Goal: Task Accomplishment & Management: Complete application form

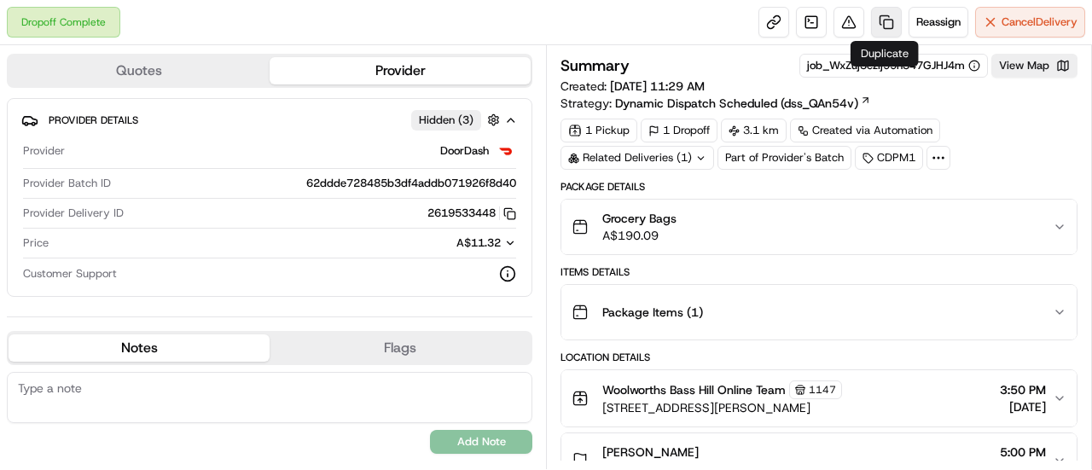
click at [888, 15] on link at bounding box center [886, 22] width 31 height 31
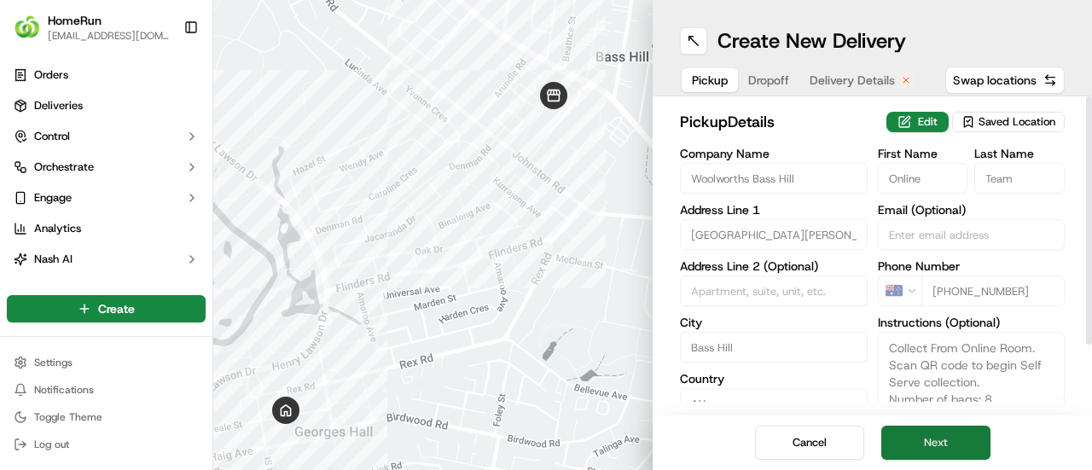
click at [937, 433] on button "Next" at bounding box center [936, 443] width 109 height 34
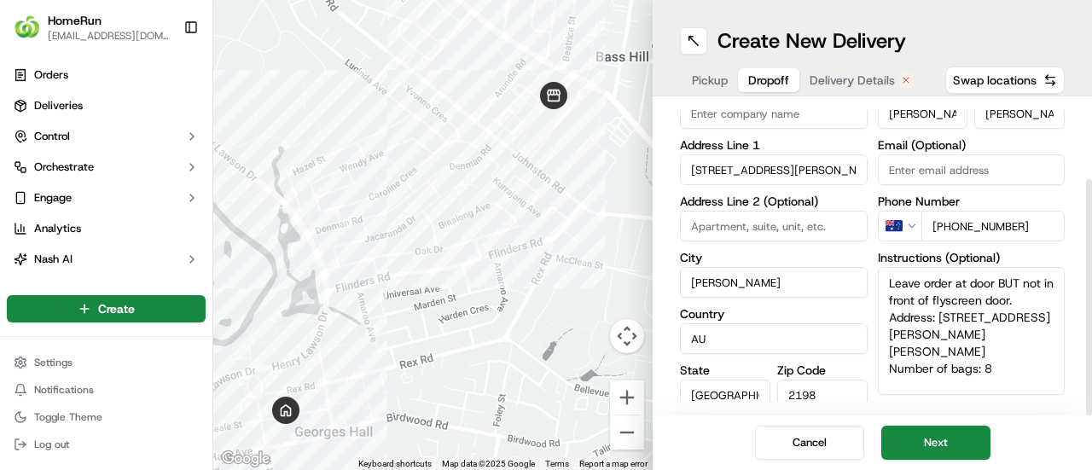
scroll to position [103, 0]
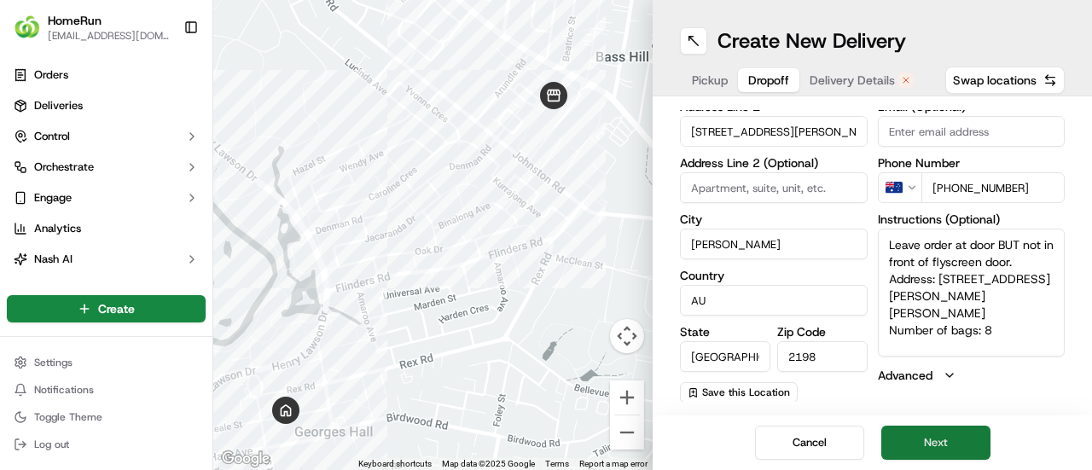
click at [954, 449] on button "Next" at bounding box center [936, 443] width 109 height 34
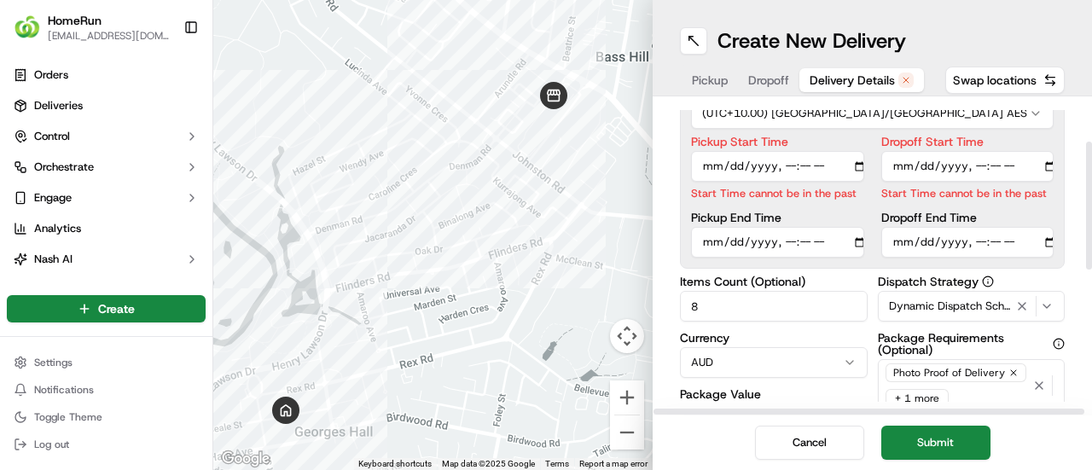
drag, startPoint x: 713, startPoint y: 304, endPoint x: 635, endPoint y: 303, distance: 78.5
click at [635, 303] on div "← Move left → Move right ↑ Move up ↓ Move down + Zoom in - Zoom out Home Jump l…" at bounding box center [652, 235] width 879 height 470
click at [789, 160] on input "Pickup Start Time" at bounding box center [777, 166] width 173 height 31
type input "[DATE]T17:00"
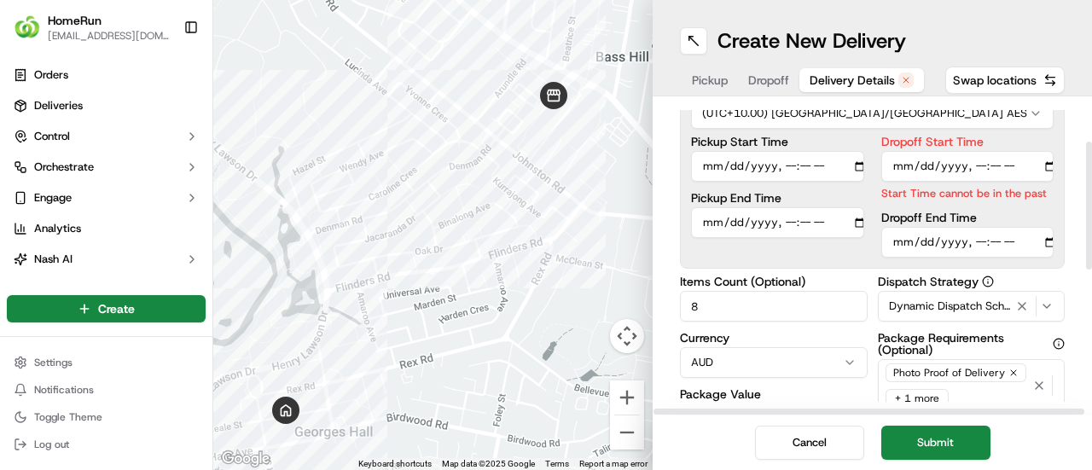
click at [976, 172] on input "Dropoff Start Time" at bounding box center [968, 166] width 173 height 31
type input "[DATE]T17:15"
click at [976, 242] on input "Dropoff End Time" at bounding box center [968, 242] width 173 height 31
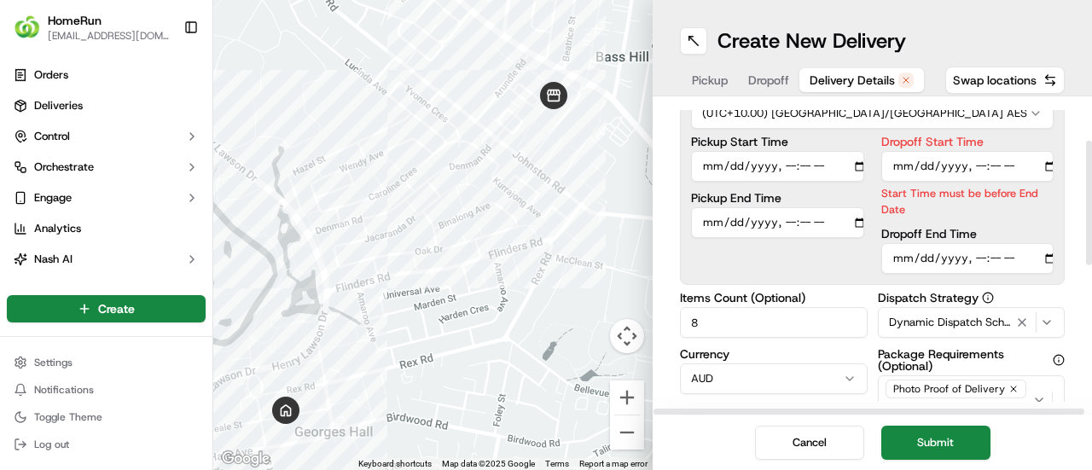
type input "[DATE]T17:30"
drag, startPoint x: 685, startPoint y: 332, endPoint x: 588, endPoint y: 335, distance: 97.4
click at [602, 335] on div "← Move left → Move right ↑ Move up ↓ Move down + Zoom in - Zoom out Home Jump l…" at bounding box center [652, 235] width 879 height 470
type input "2"
click at [1028, 218] on div "Dropoff Start Time Start Time must be before End Date Dropoff End Time" at bounding box center [968, 205] width 173 height 138
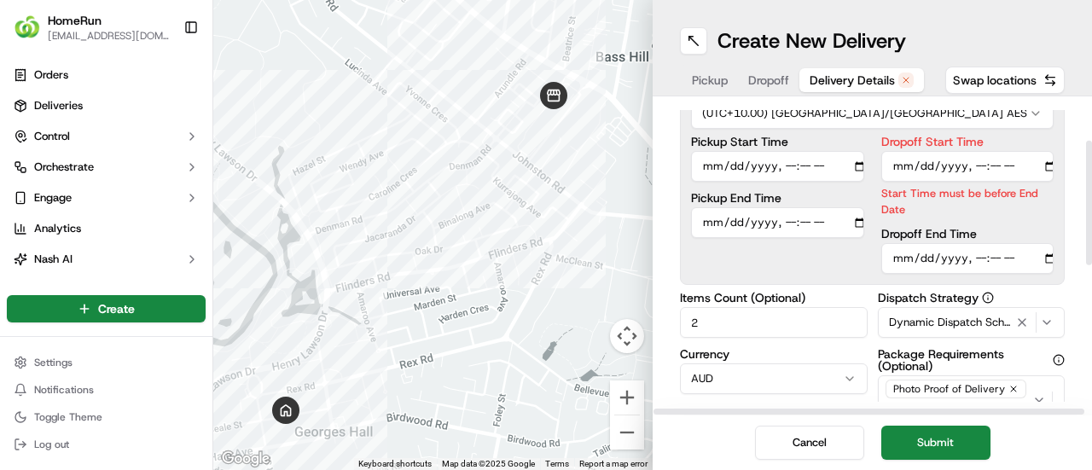
click at [935, 439] on button "Submit" at bounding box center [936, 443] width 109 height 34
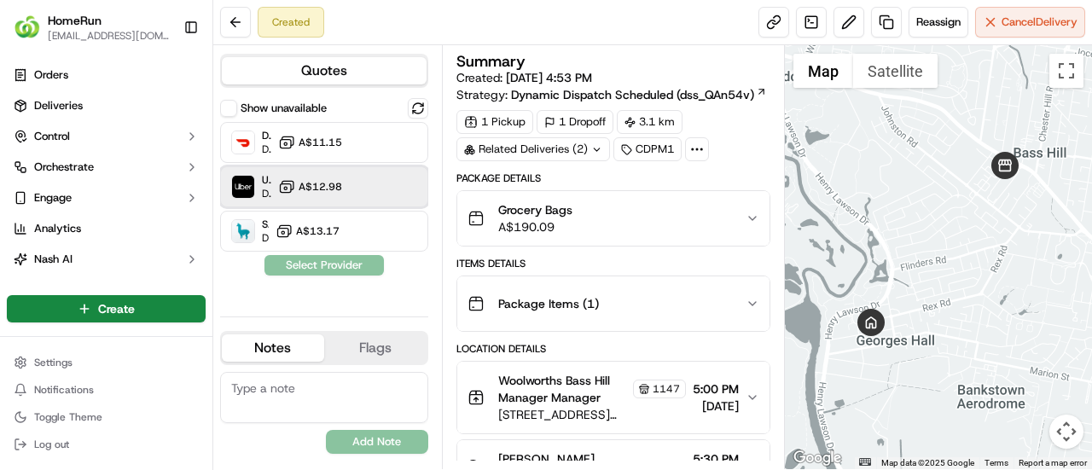
click at [372, 185] on div "Uber Dropoff ETA 49 minutes A$12.98" at bounding box center [324, 186] width 208 height 41
click at [348, 264] on button "Assign Provider" at bounding box center [324, 265] width 121 height 20
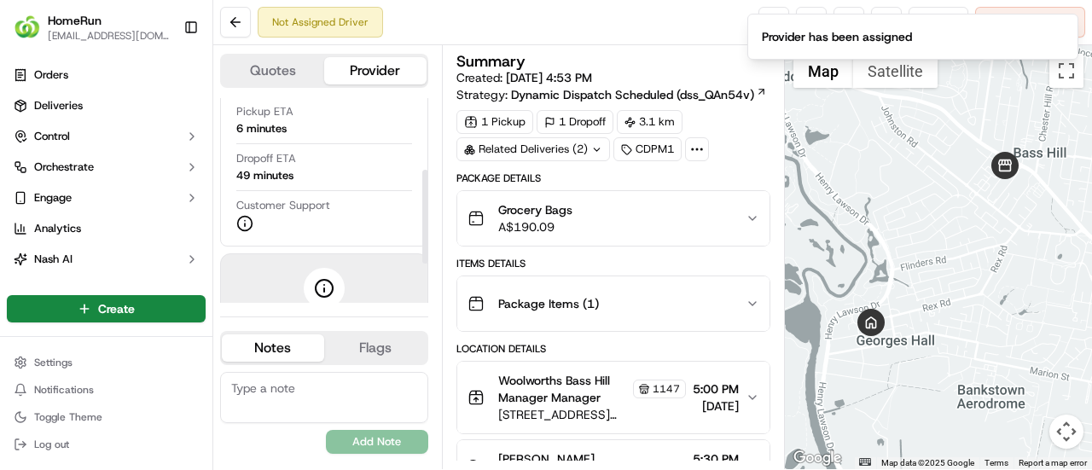
scroll to position [156, 0]
